Goal: Transaction & Acquisition: Purchase product/service

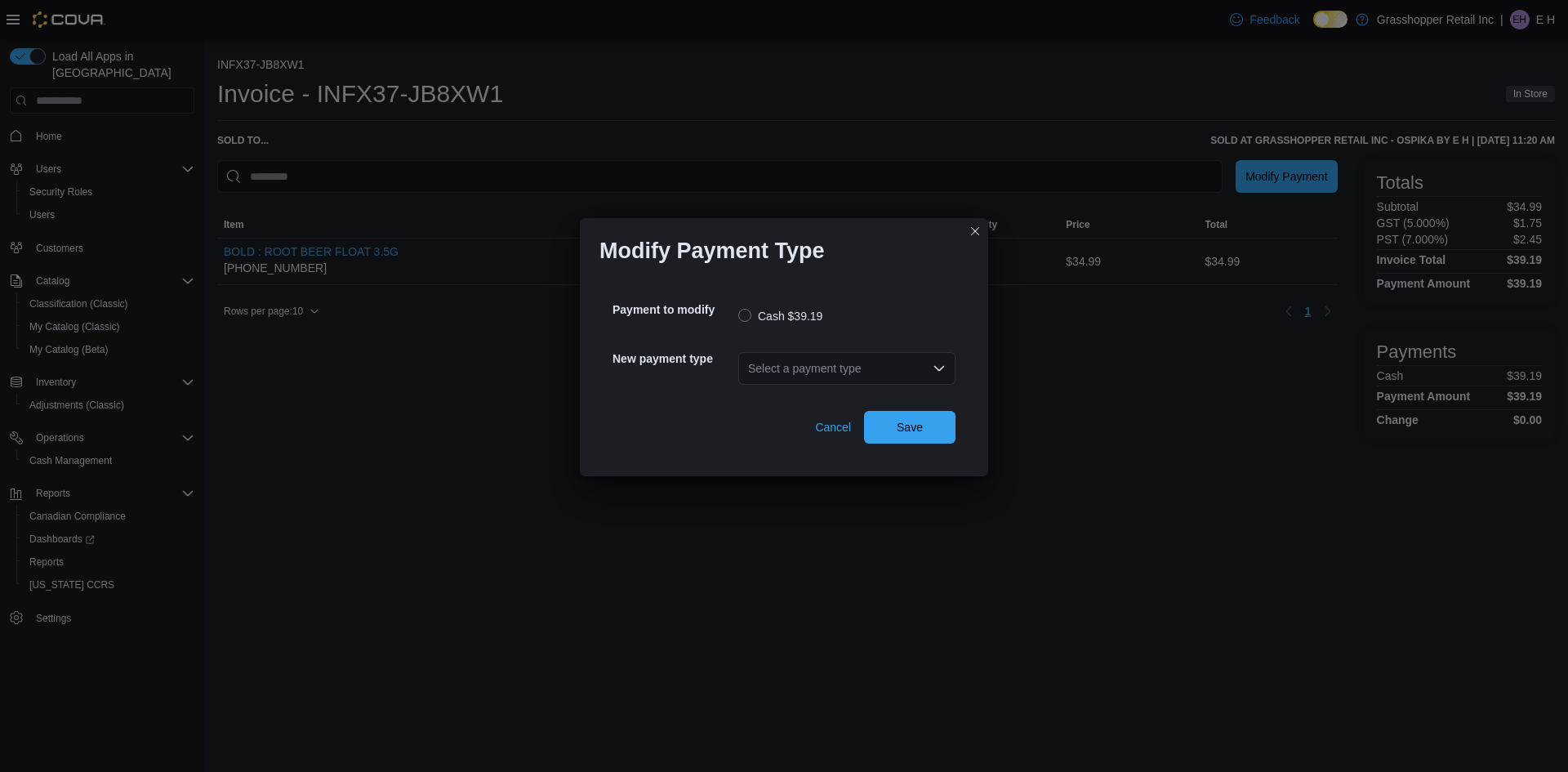
click at [766, 379] on div "Select a payment type" at bounding box center [847, 369] width 217 height 33
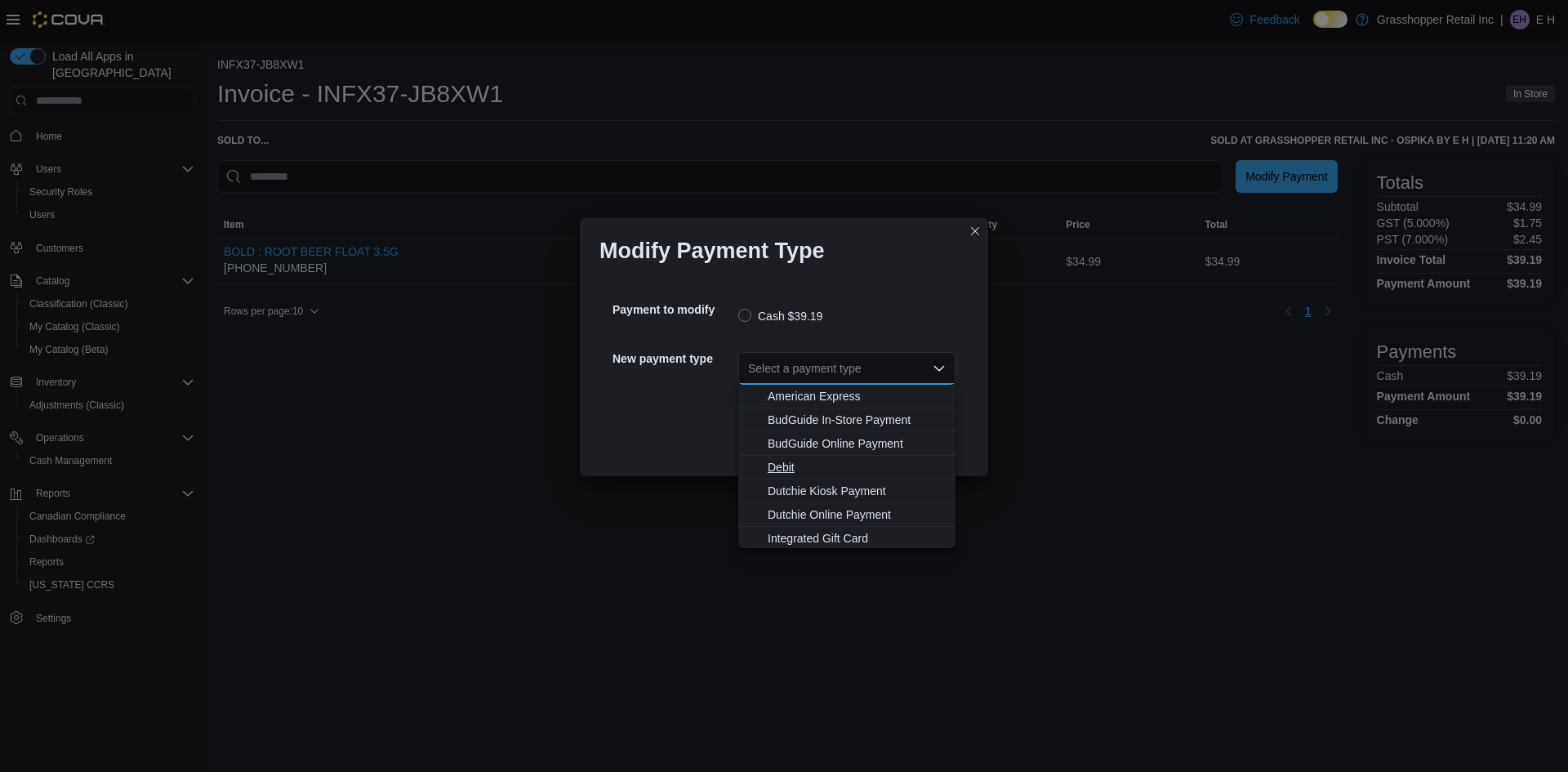
click at [781, 464] on span "Debit" at bounding box center [857, 467] width 178 height 16
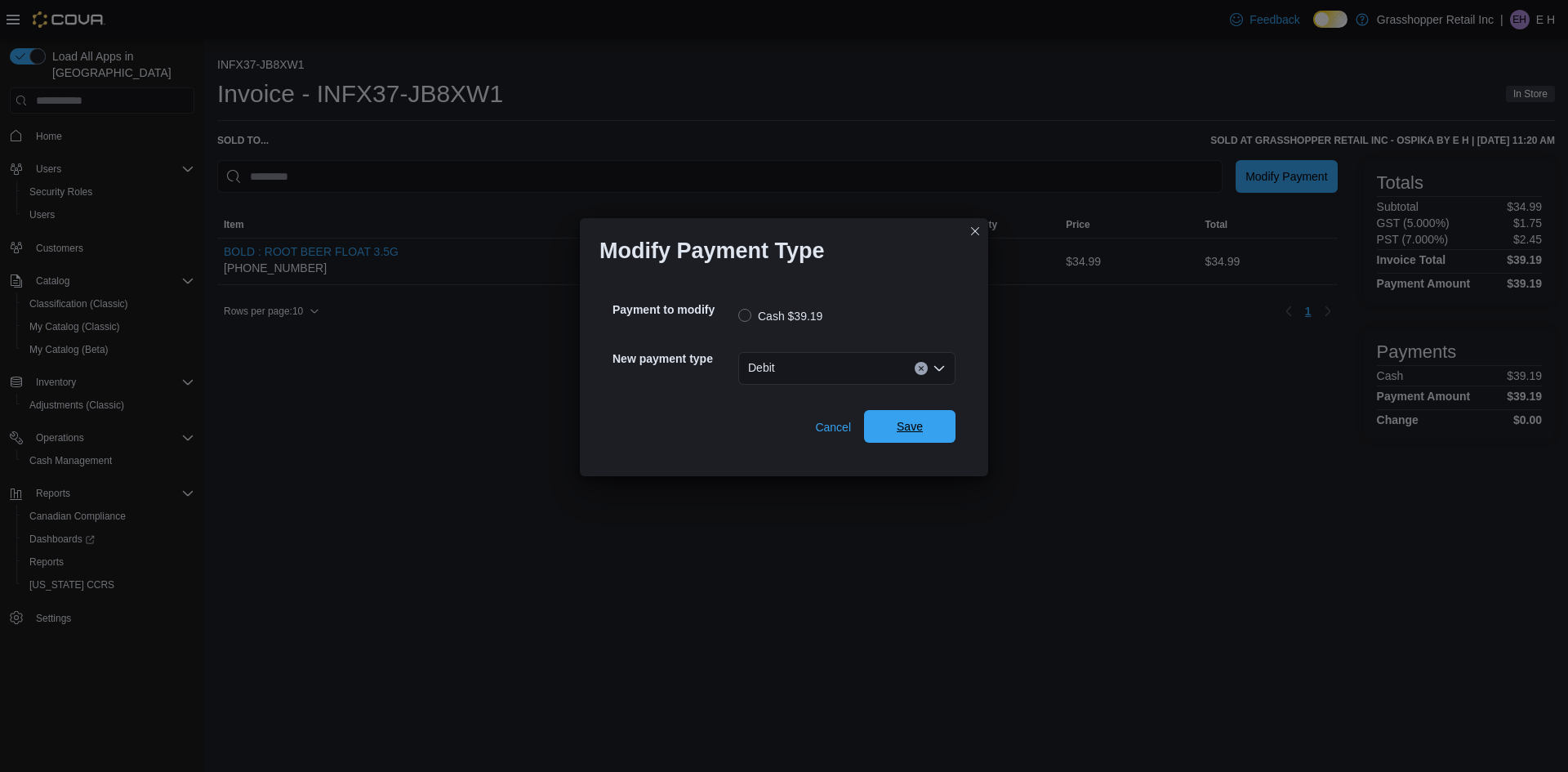
click at [905, 420] on span "Save" at bounding box center [910, 426] width 26 height 16
